Goal: Task Accomplishment & Management: Use online tool/utility

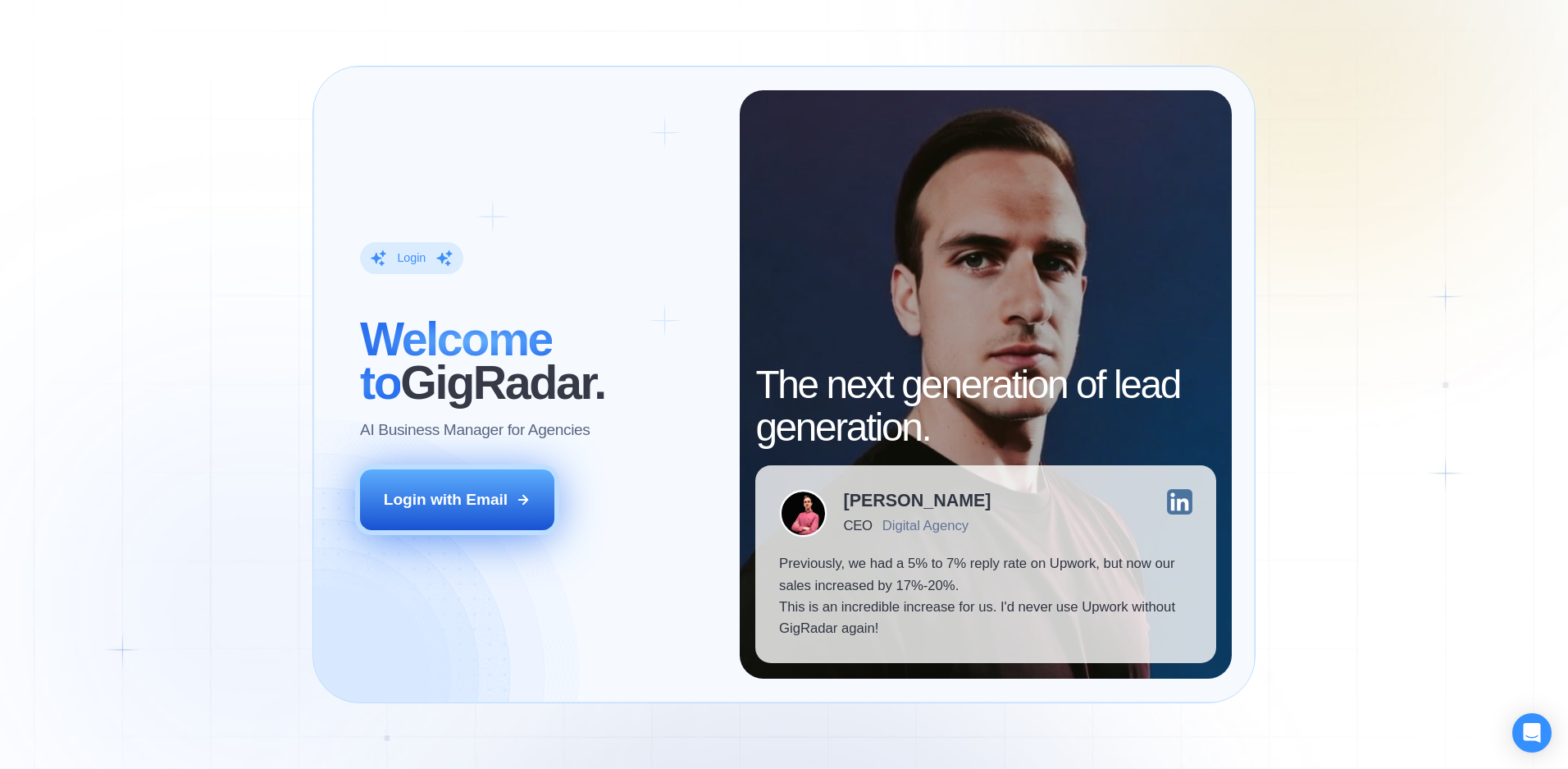
click at [462, 485] on button "Login with Email" at bounding box center [457, 499] width 195 height 61
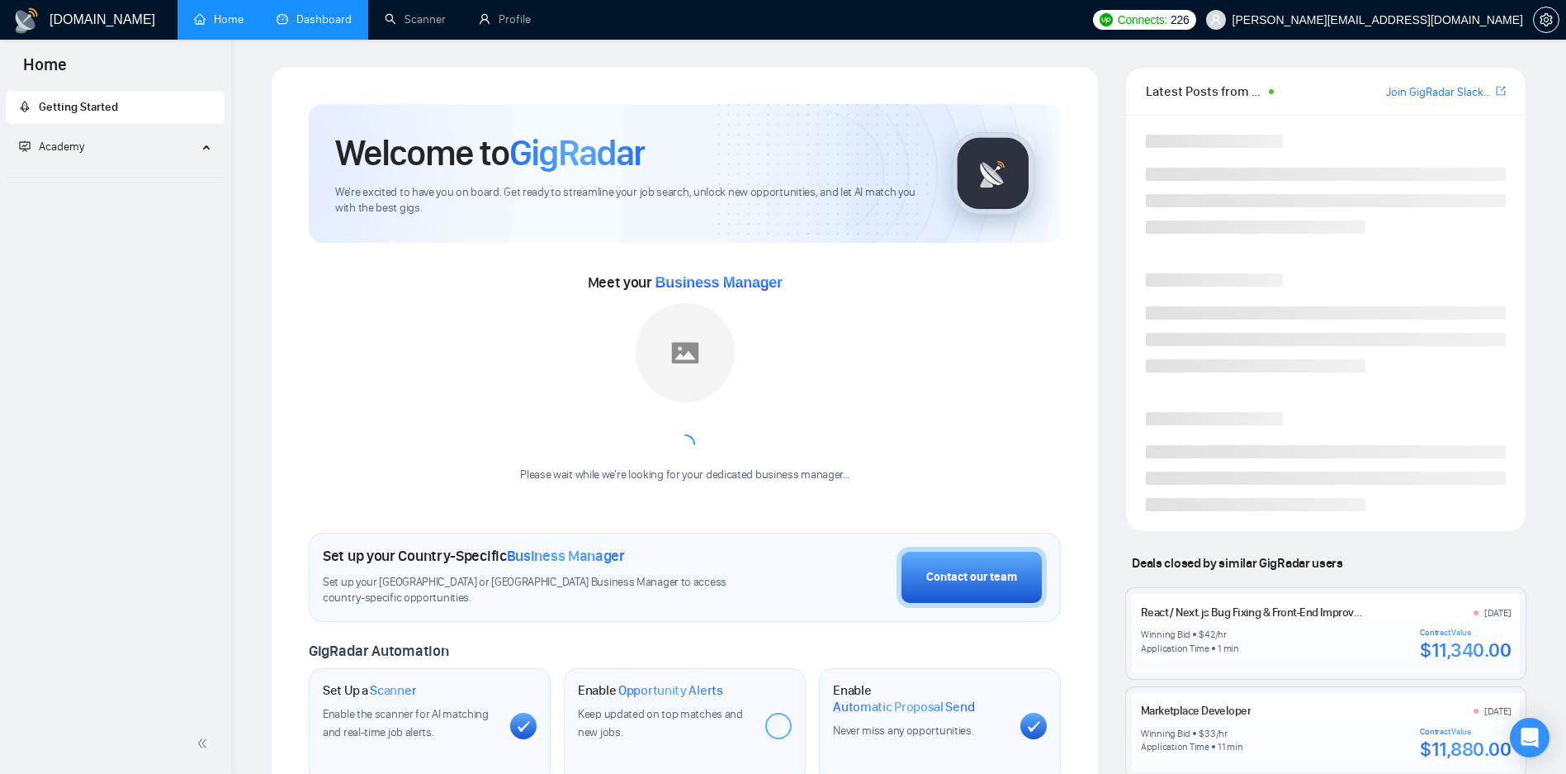
click at [328, 26] on link "Dashboard" at bounding box center [314, 19] width 75 height 14
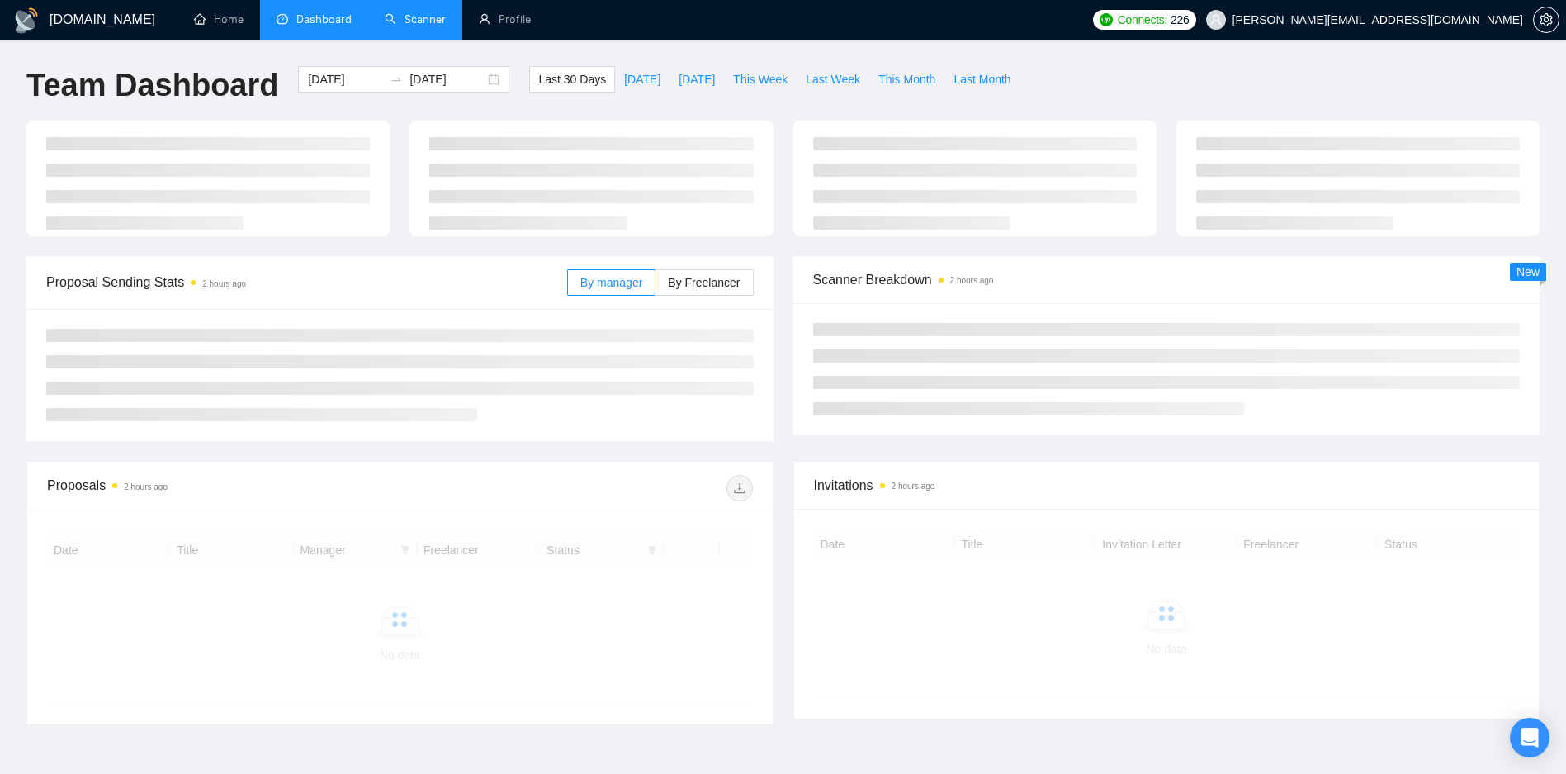
click at [422, 23] on link "Scanner" at bounding box center [415, 19] width 61 height 14
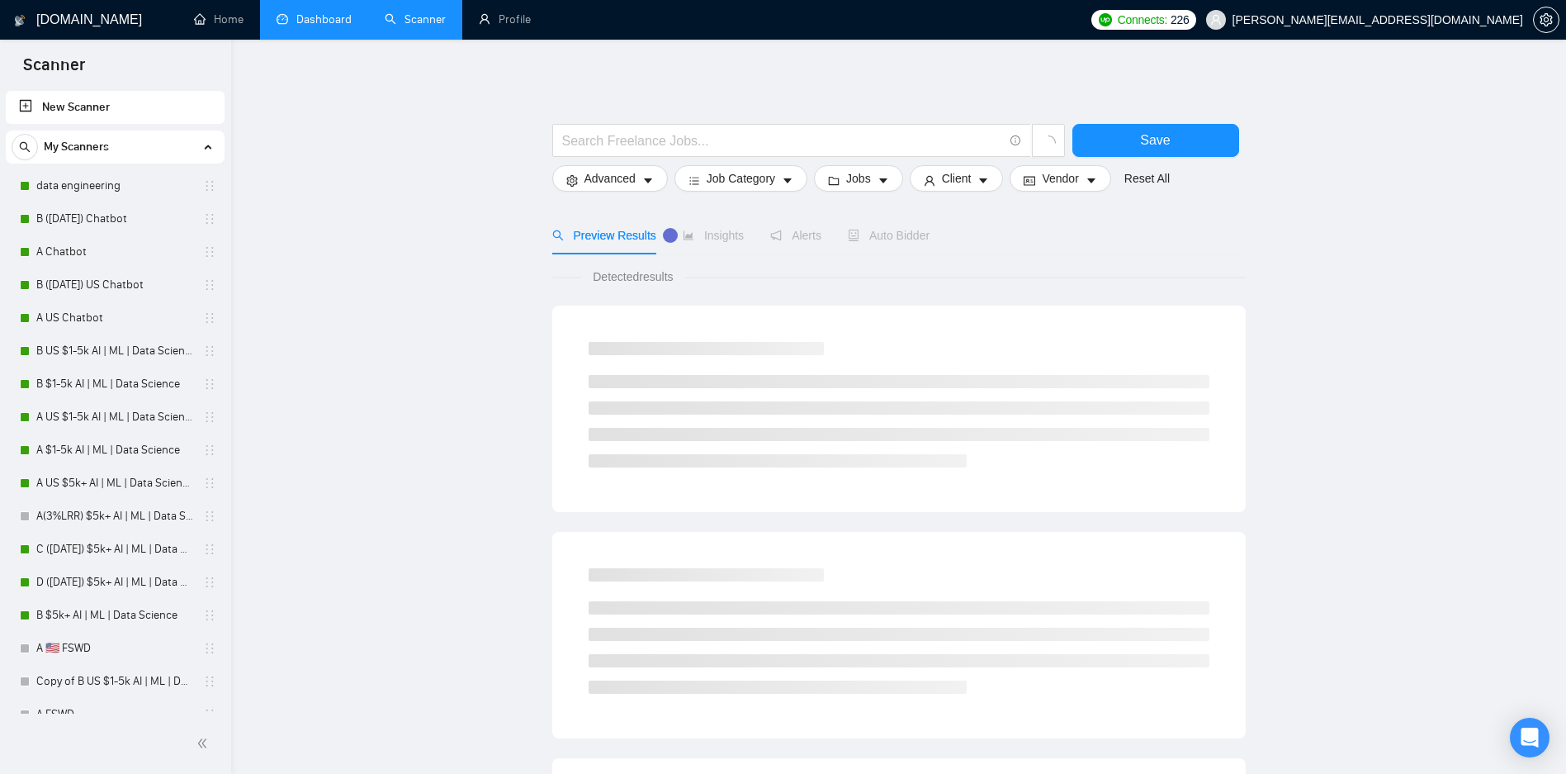
click at [129, 186] on link "data engineering" at bounding box center [114, 185] width 157 height 33
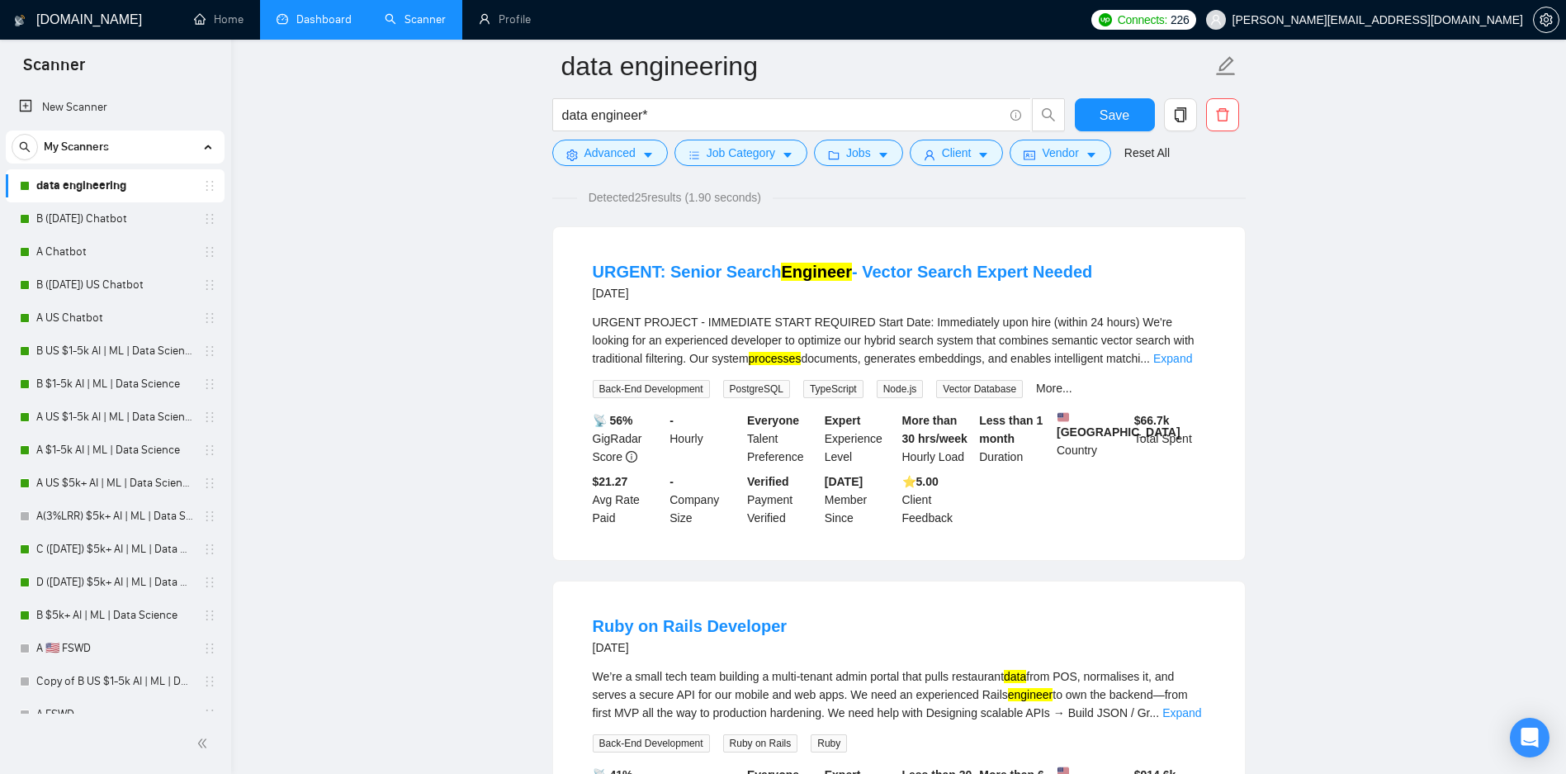
scroll to position [693, 0]
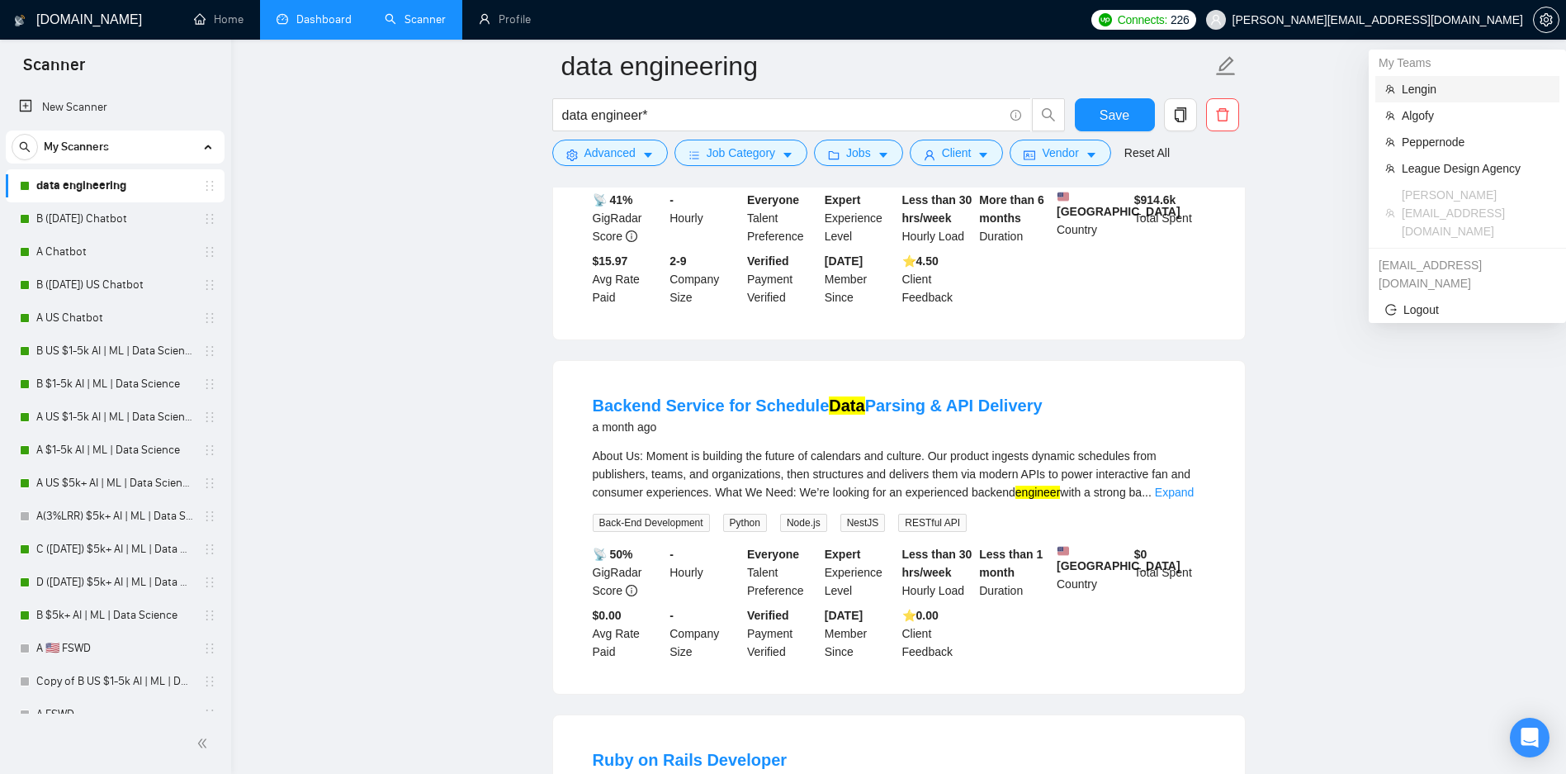
click at [1429, 96] on span "Lengin" at bounding box center [1476, 89] width 148 height 18
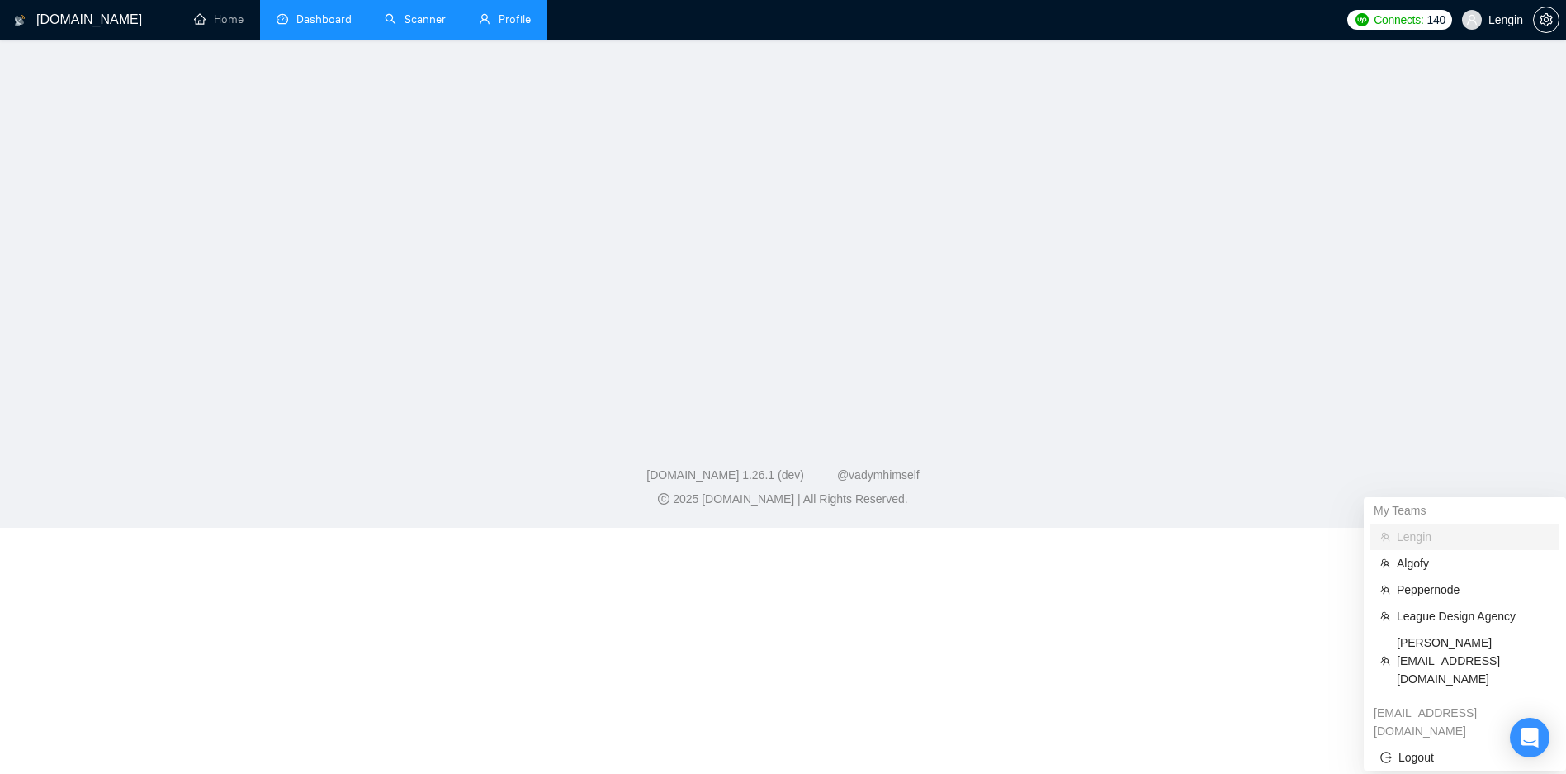
scroll to position [192, 0]
